Goal: Transaction & Acquisition: Subscribe to service/newsletter

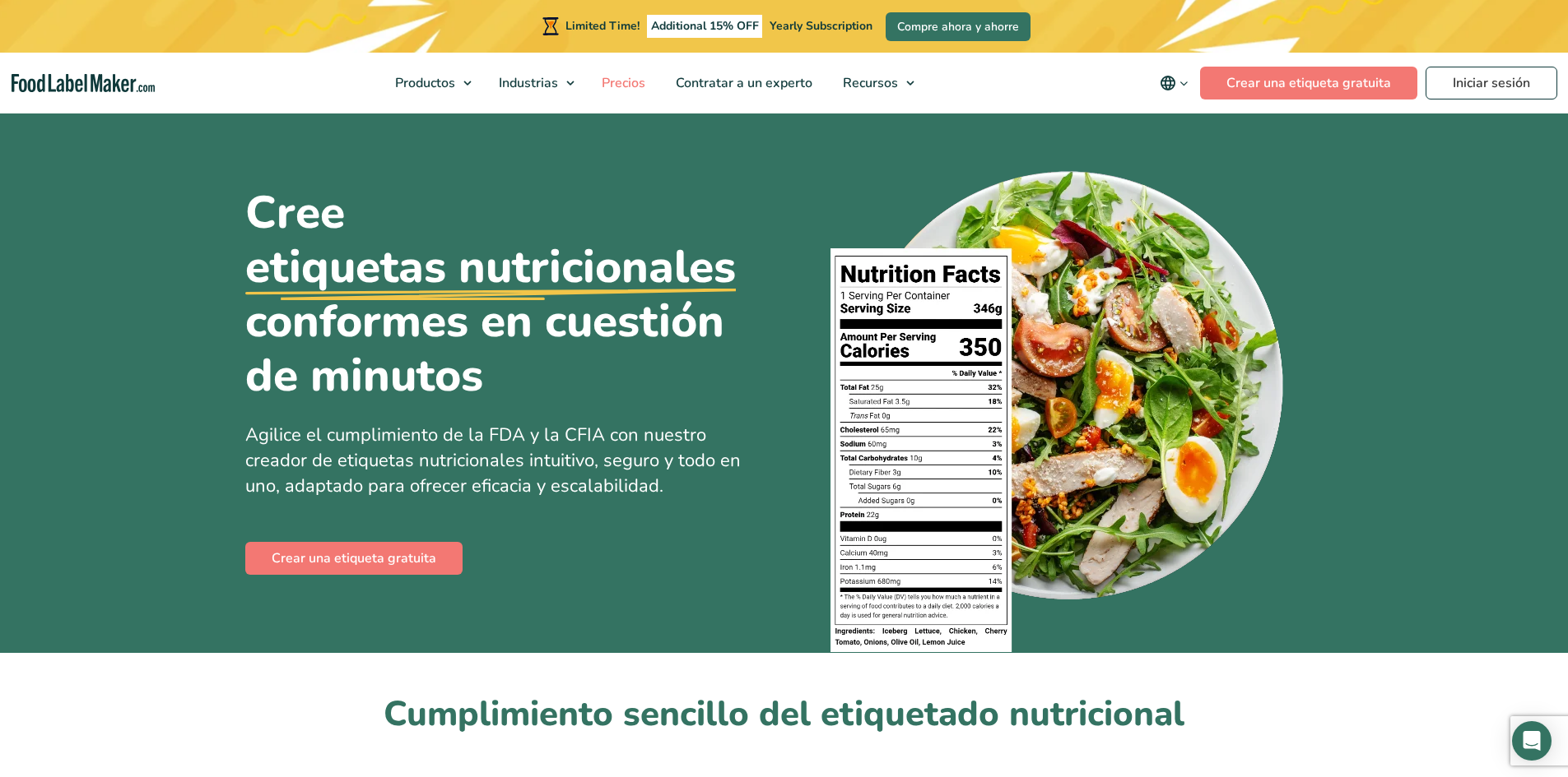
drag, startPoint x: 0, startPoint y: 0, endPoint x: 614, endPoint y: 80, distance: 619.2
click at [614, 80] on span "Precios" at bounding box center [622, 83] width 50 height 18
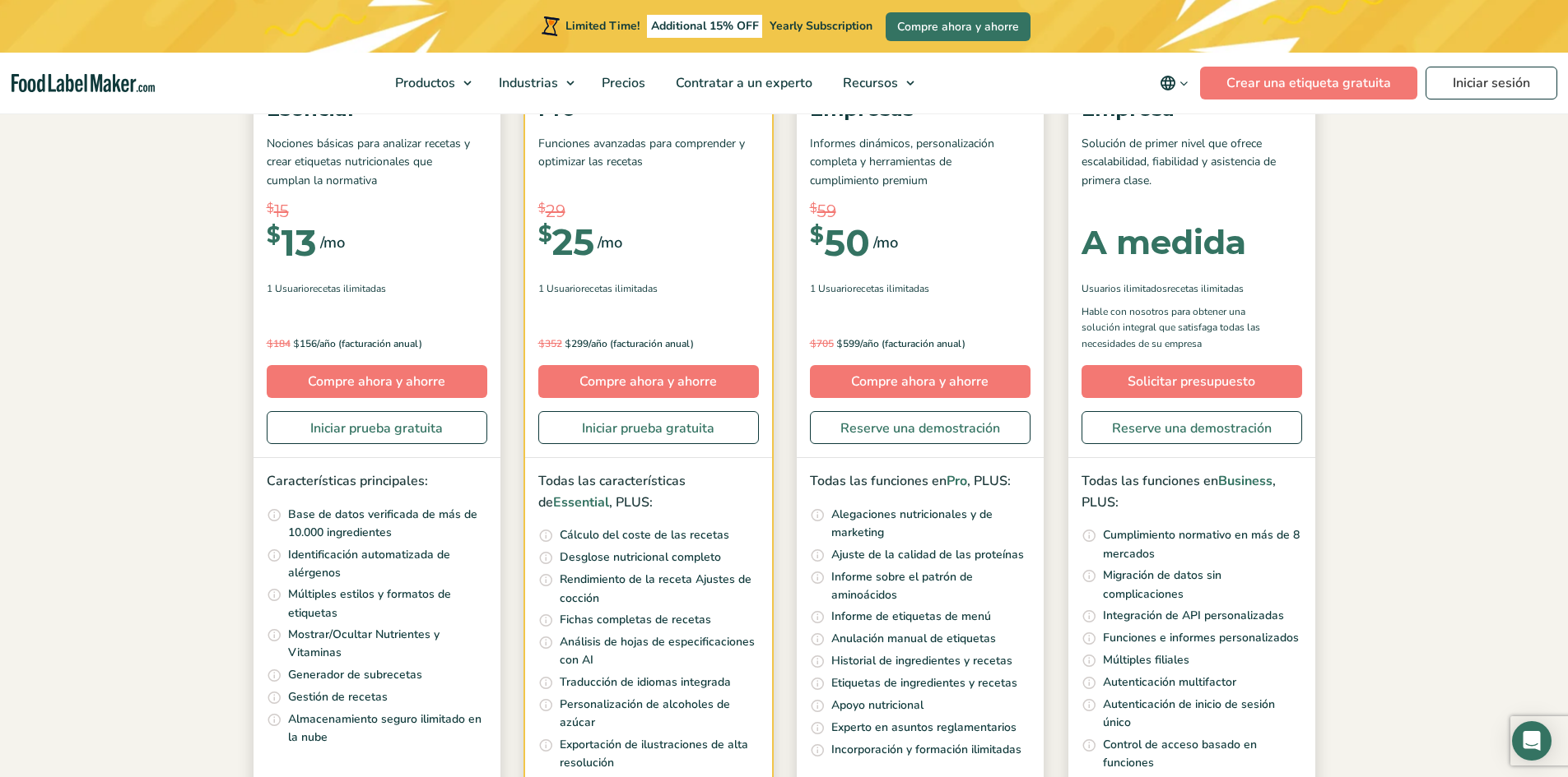
scroll to position [329, 0]
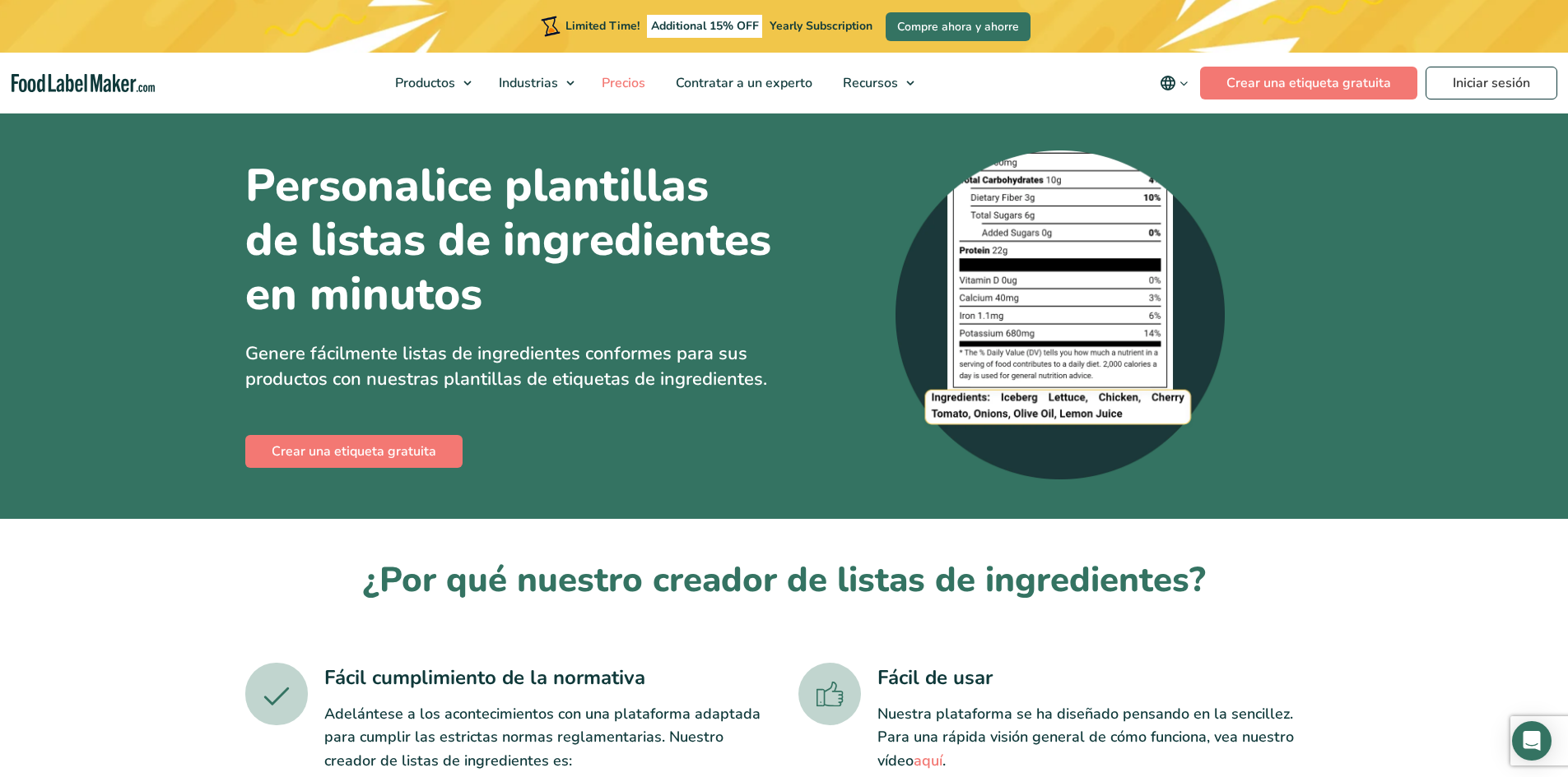
click at [620, 81] on span "Precios" at bounding box center [622, 83] width 50 height 18
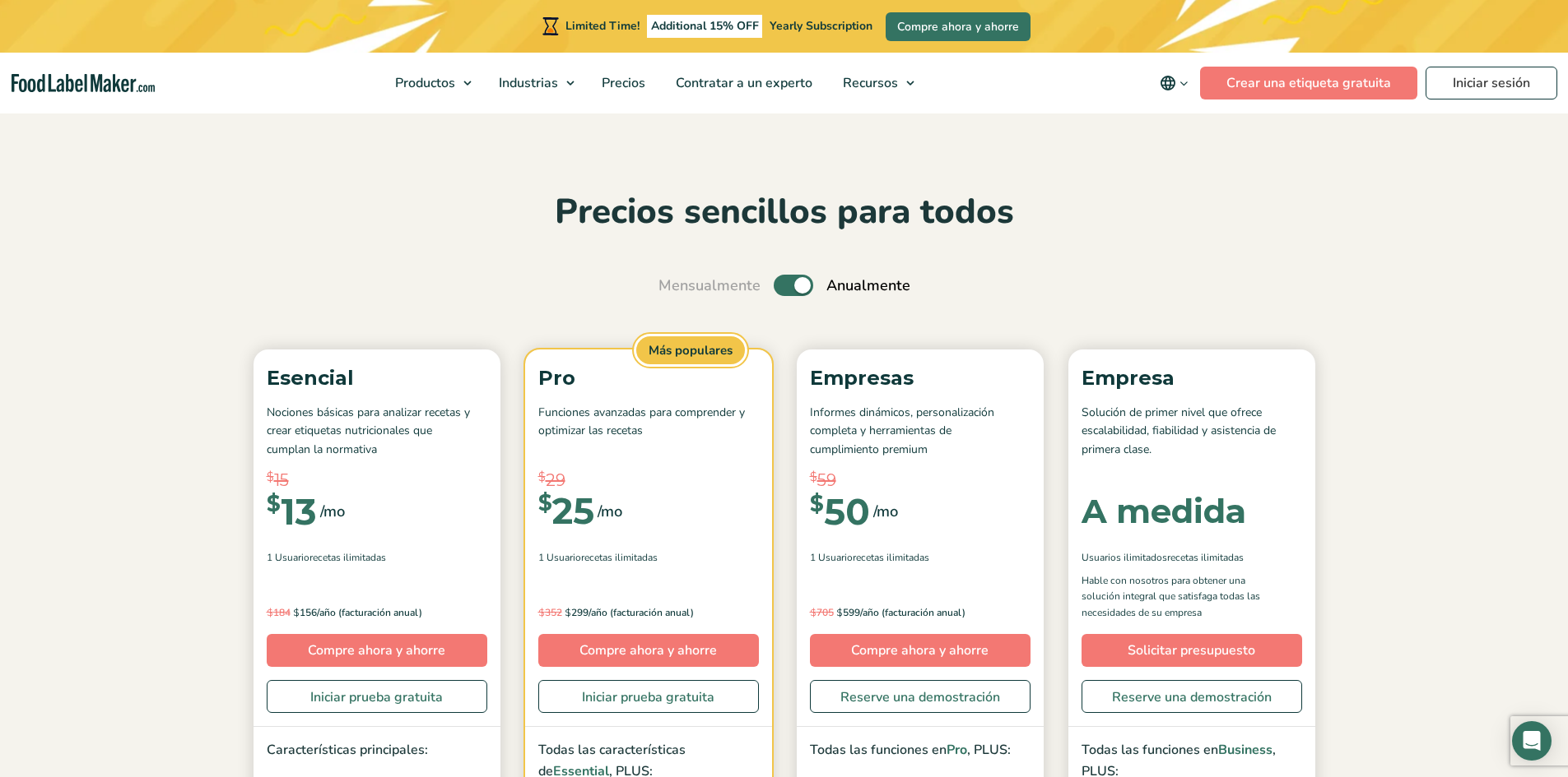
click at [787, 284] on label "Toggle" at bounding box center [793, 285] width 39 height 21
click at [672, 284] on input "Toggle" at bounding box center [667, 285] width 10 height 10
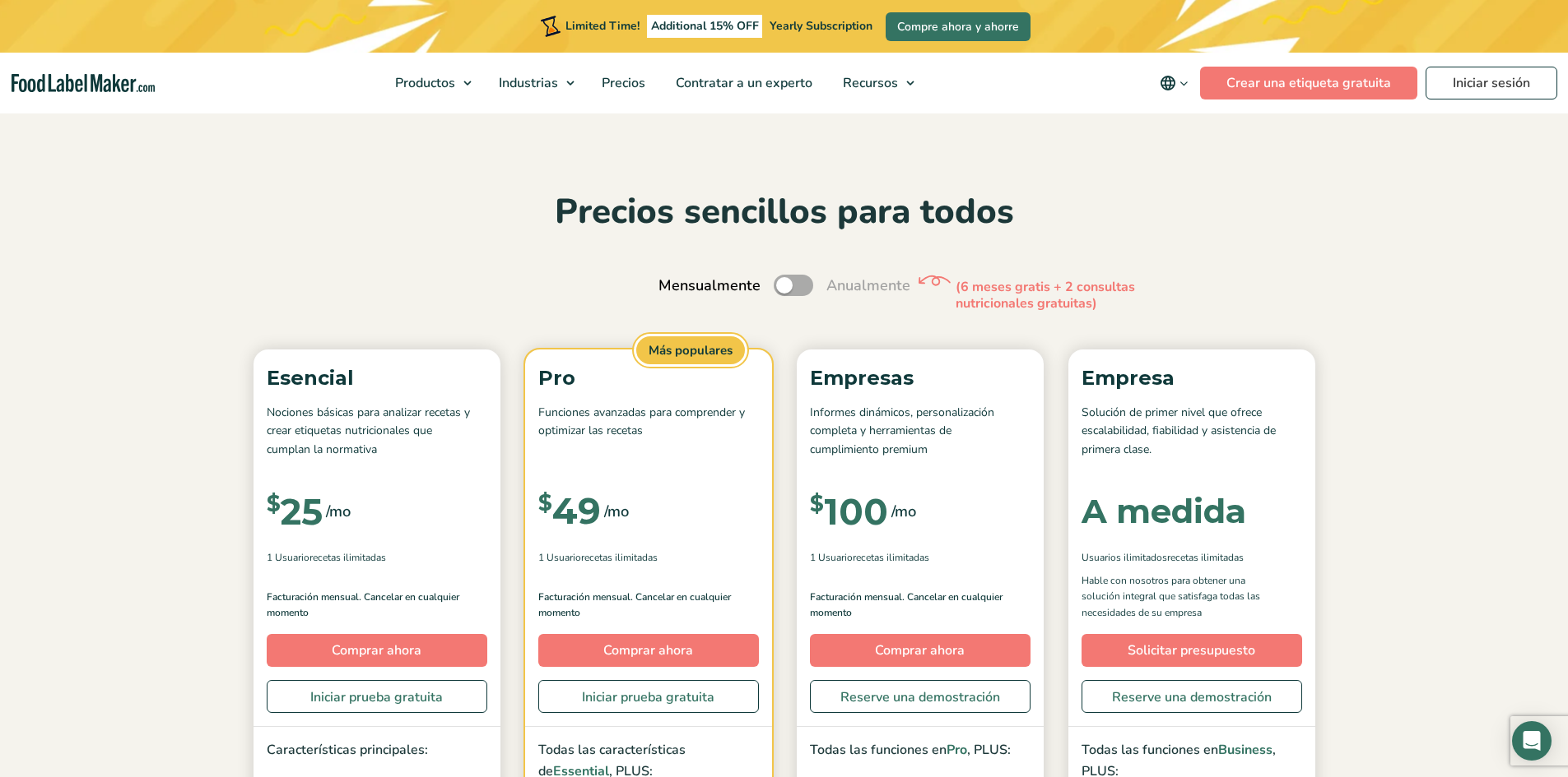
click at [787, 284] on label "Toggle" at bounding box center [793, 285] width 39 height 21
click at [672, 284] on input "Toggle" at bounding box center [667, 285] width 10 height 10
checkbox input "true"
